Goal: Check status: Check status

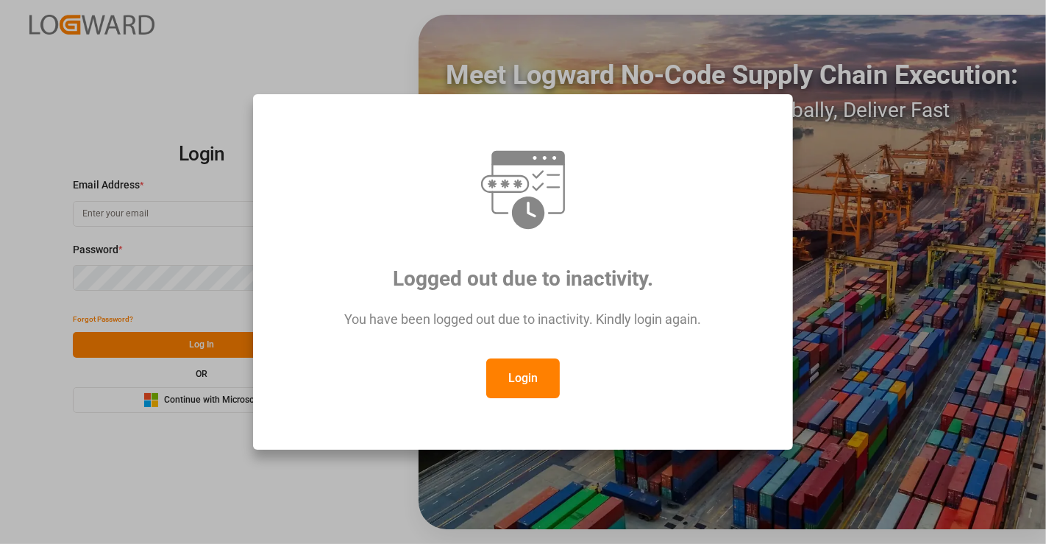
click at [540, 373] on button "Login" at bounding box center [523, 378] width 74 height 40
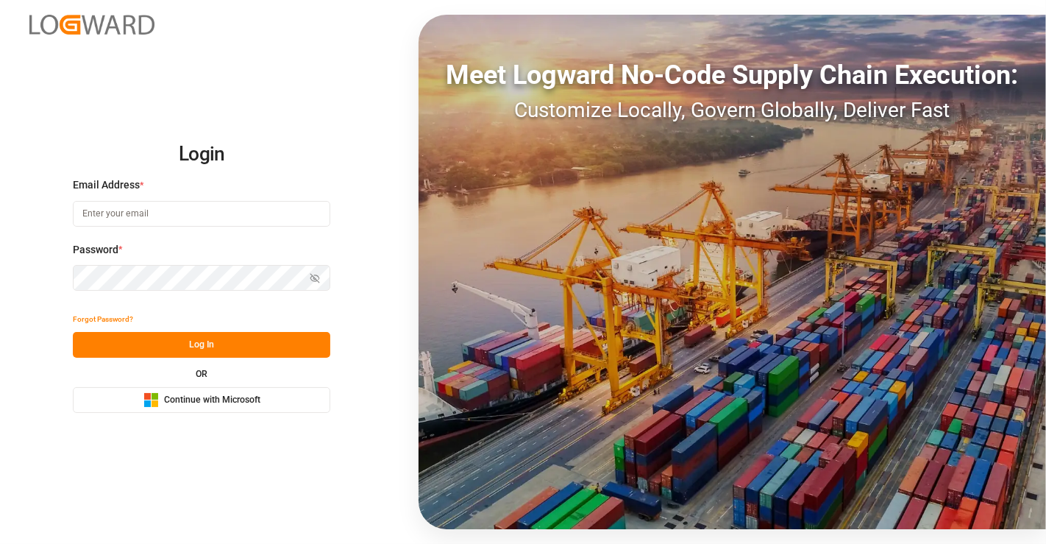
click at [235, 408] on button "Microsoft Logo Continue with Microsoft" at bounding box center [202, 400] width 258 height 26
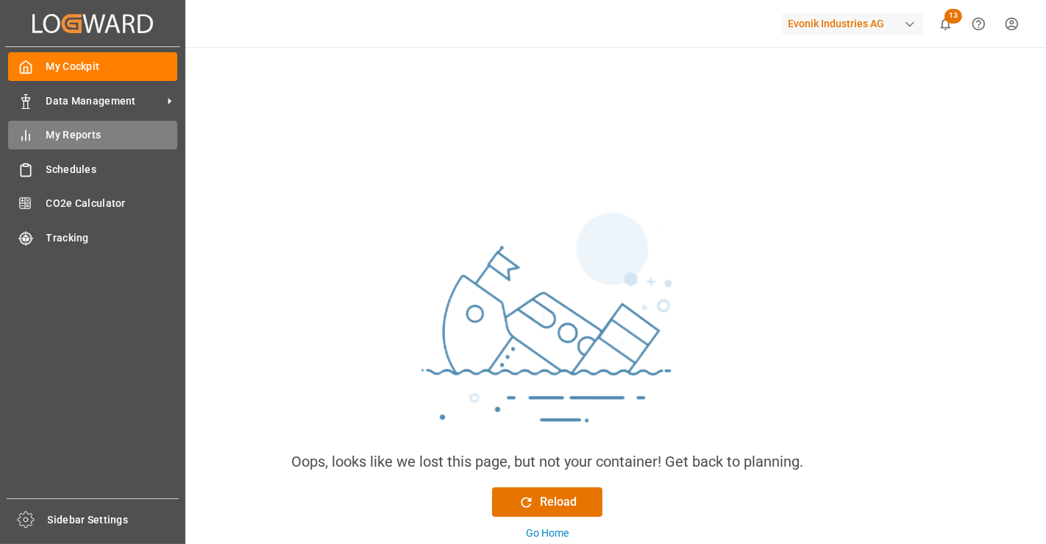
click at [56, 142] on div "My Reports My Reports" at bounding box center [92, 135] width 169 height 29
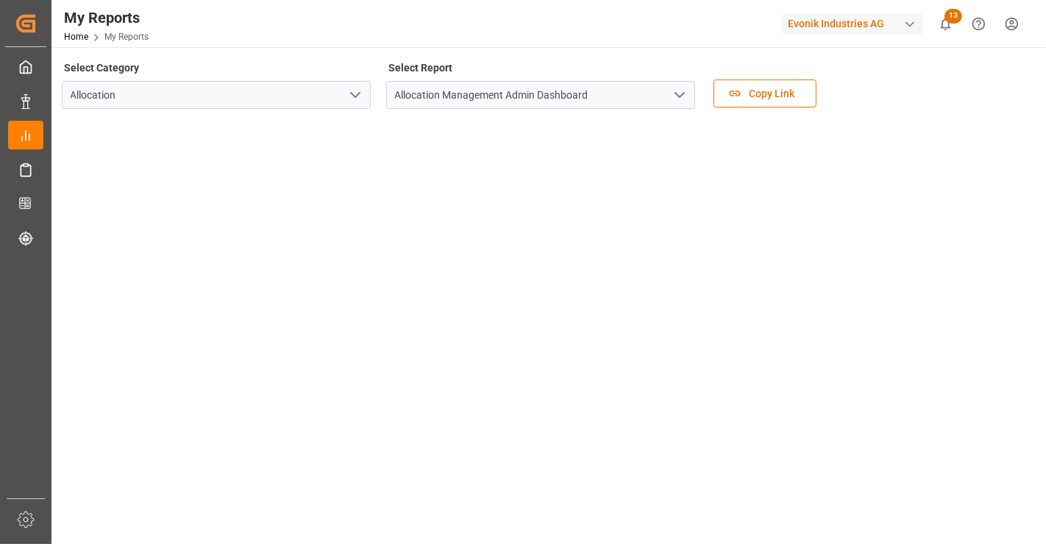
click at [685, 88] on icon "open menu" at bounding box center [680, 95] width 18 height 18
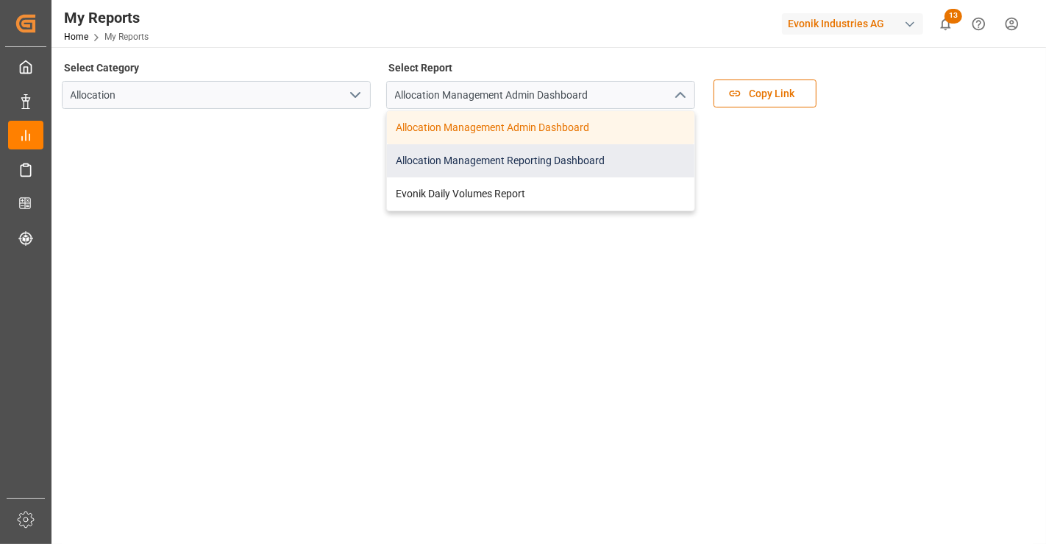
click at [611, 167] on div "Allocation Management Reporting Dashboard" at bounding box center [541, 160] width 308 height 33
